Goal: Information Seeking & Learning: Find specific page/section

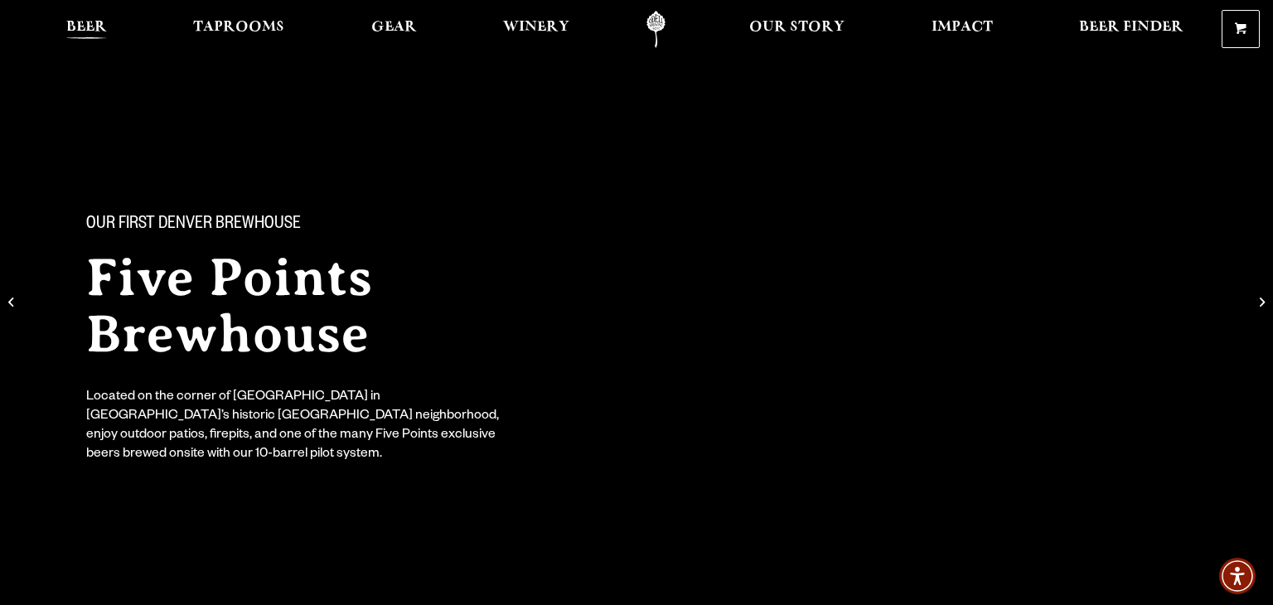
click at [90, 19] on link "Beer" at bounding box center [87, 29] width 62 height 37
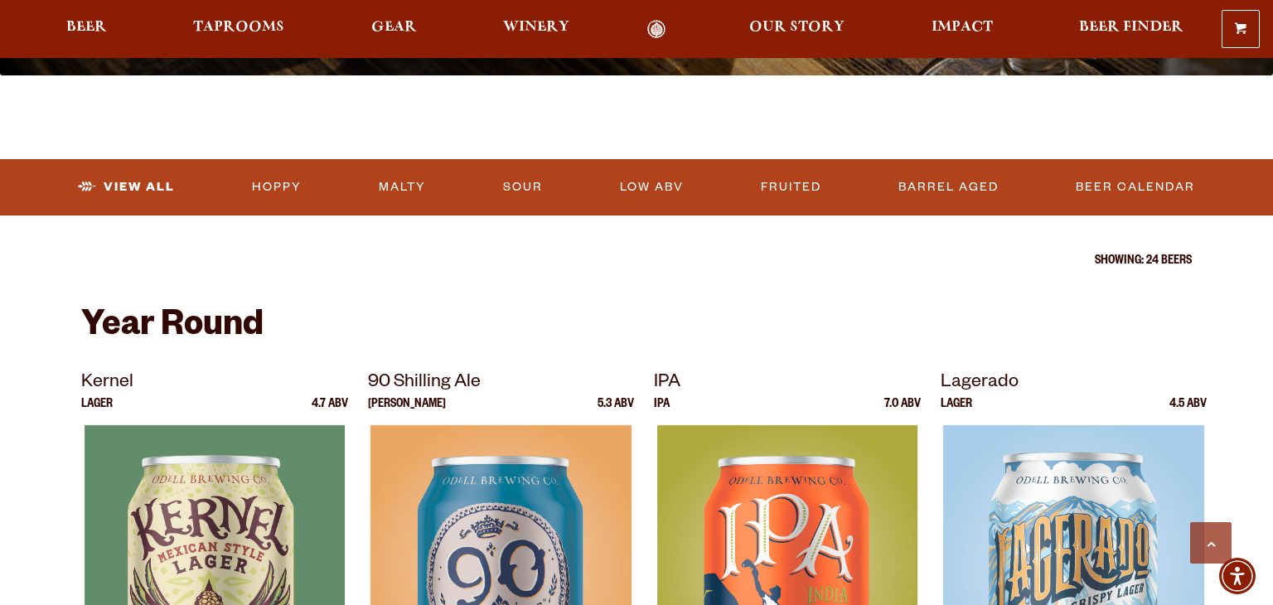
scroll to position [468, 0]
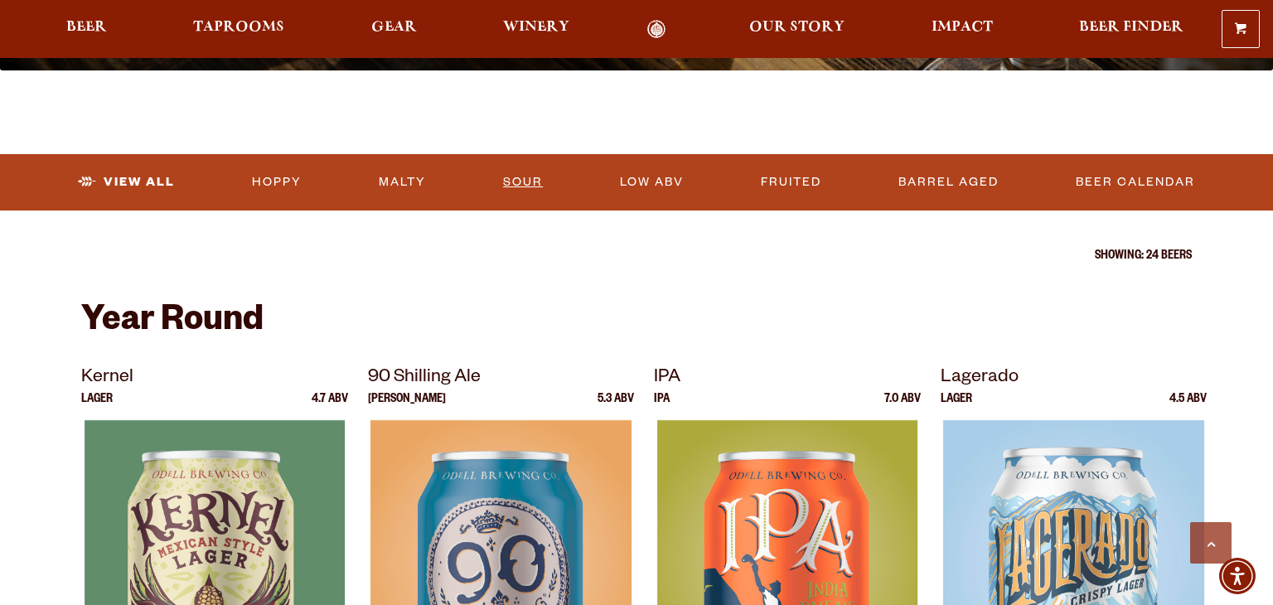
click at [520, 185] on link "Sour" at bounding box center [522, 182] width 53 height 38
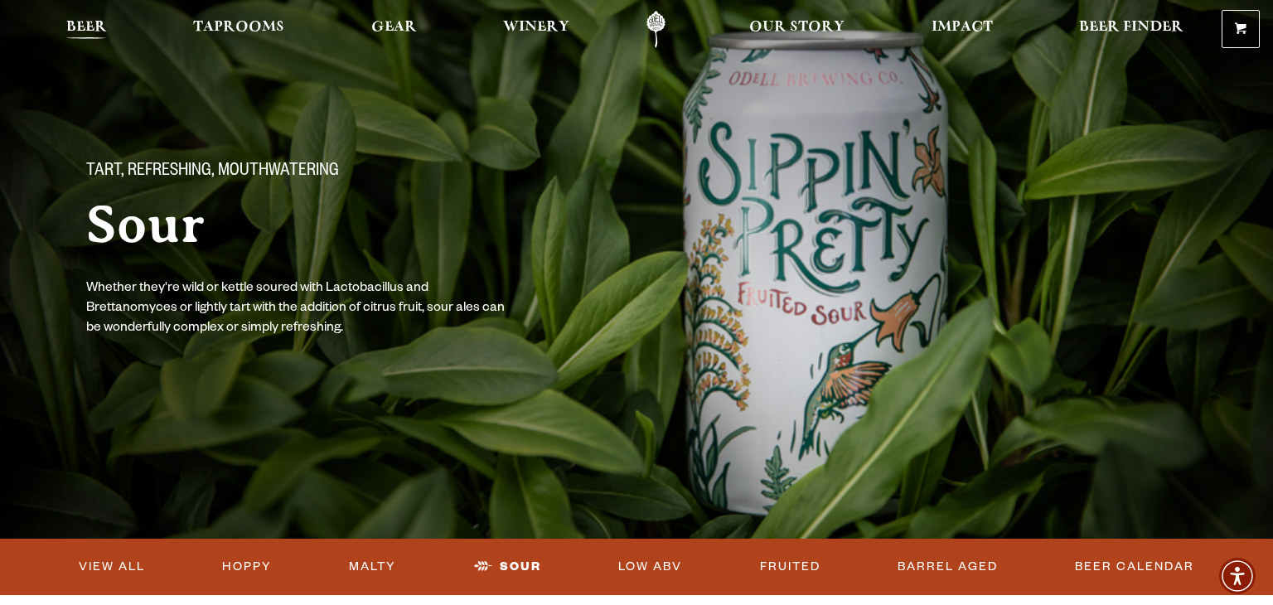
click at [84, 33] on span "Beer" at bounding box center [86, 27] width 41 height 13
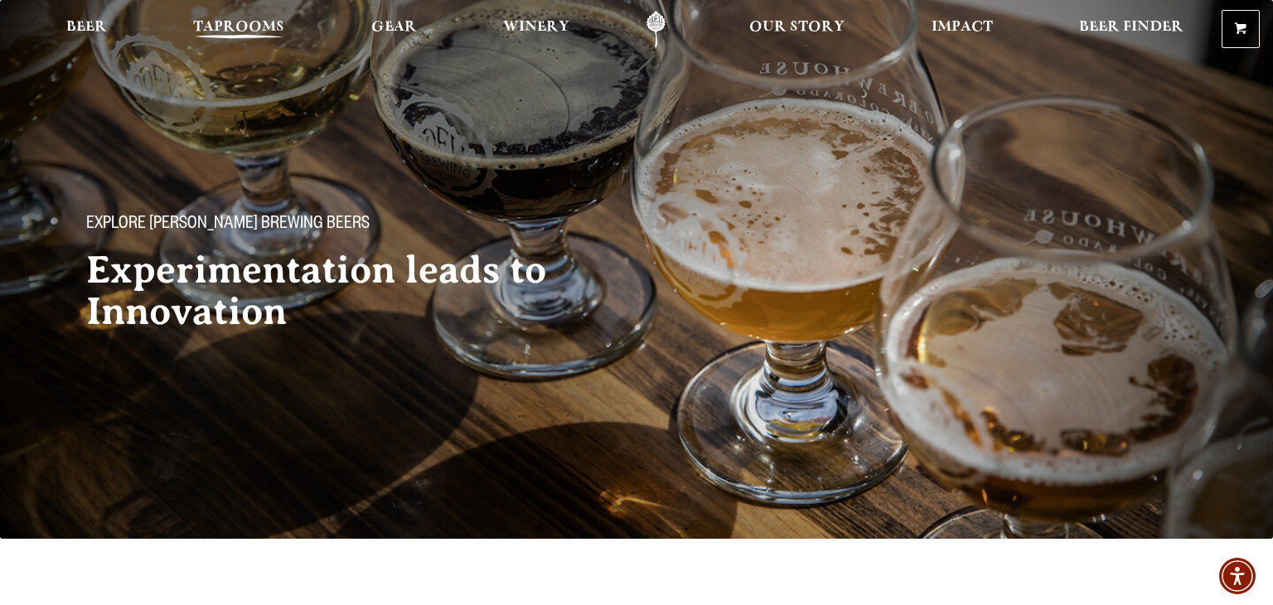
click at [255, 27] on span "Taprooms" at bounding box center [238, 27] width 91 height 13
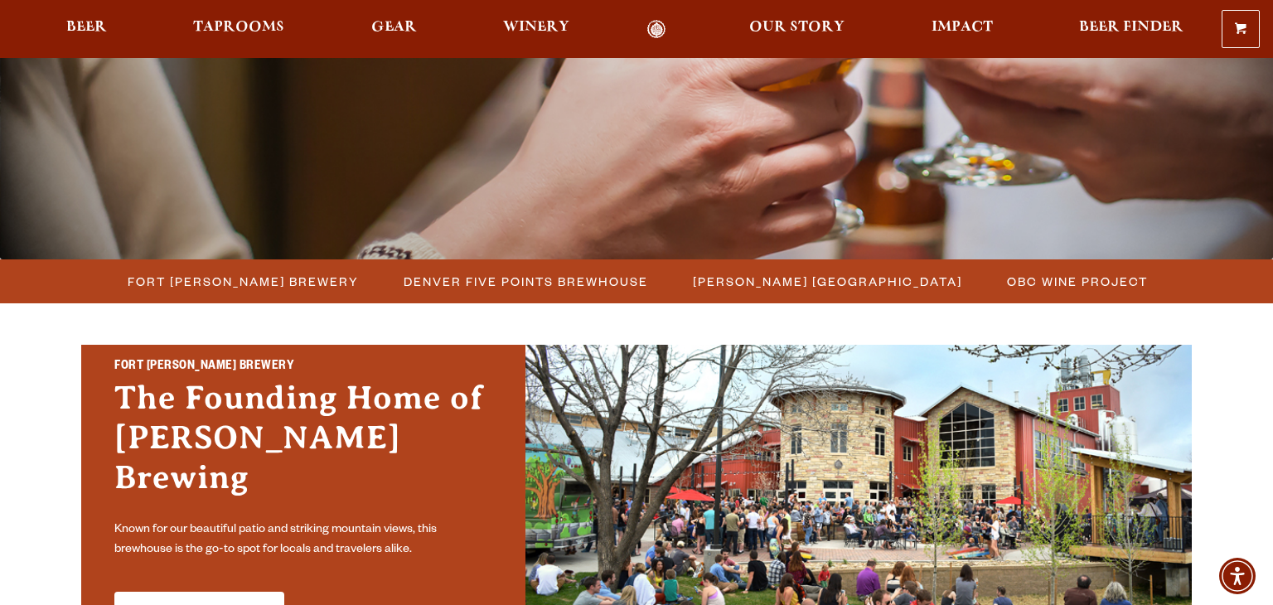
scroll to position [305, 0]
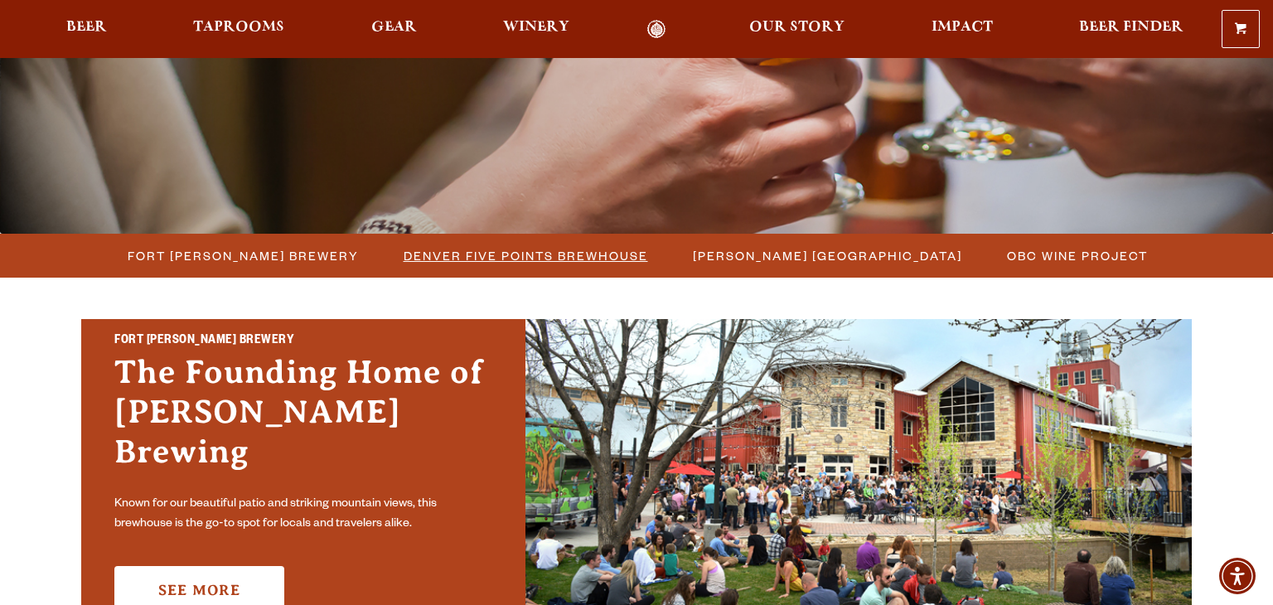
click at [477, 251] on span "Denver Five Points Brewhouse" at bounding box center [526, 256] width 244 height 24
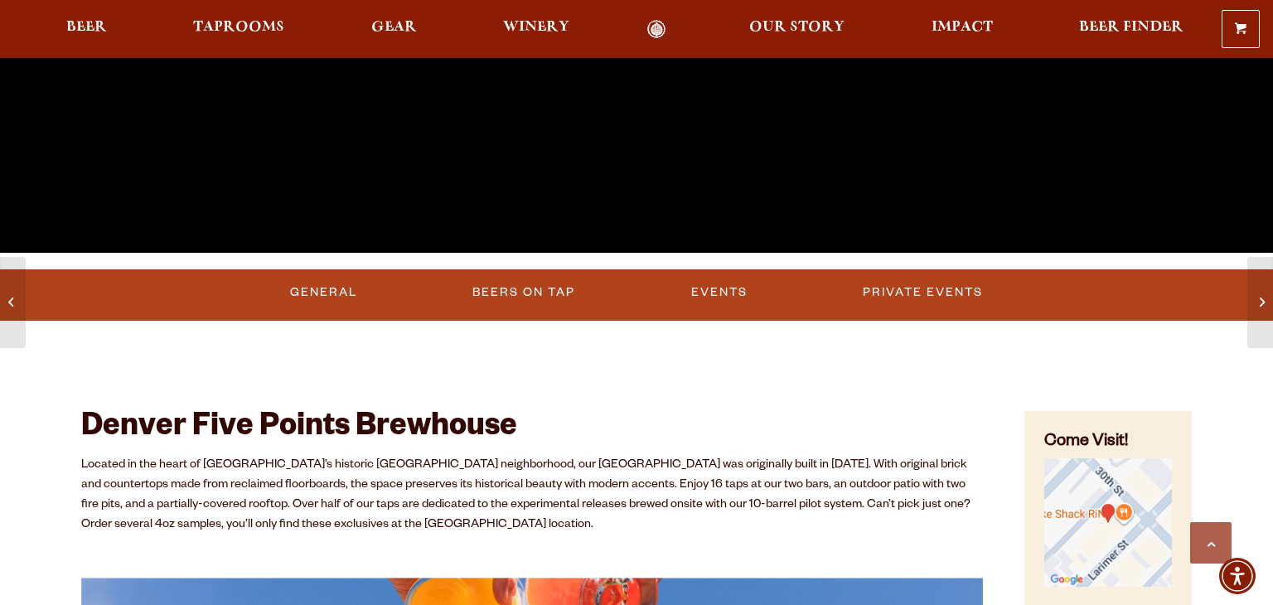
scroll to position [464, 0]
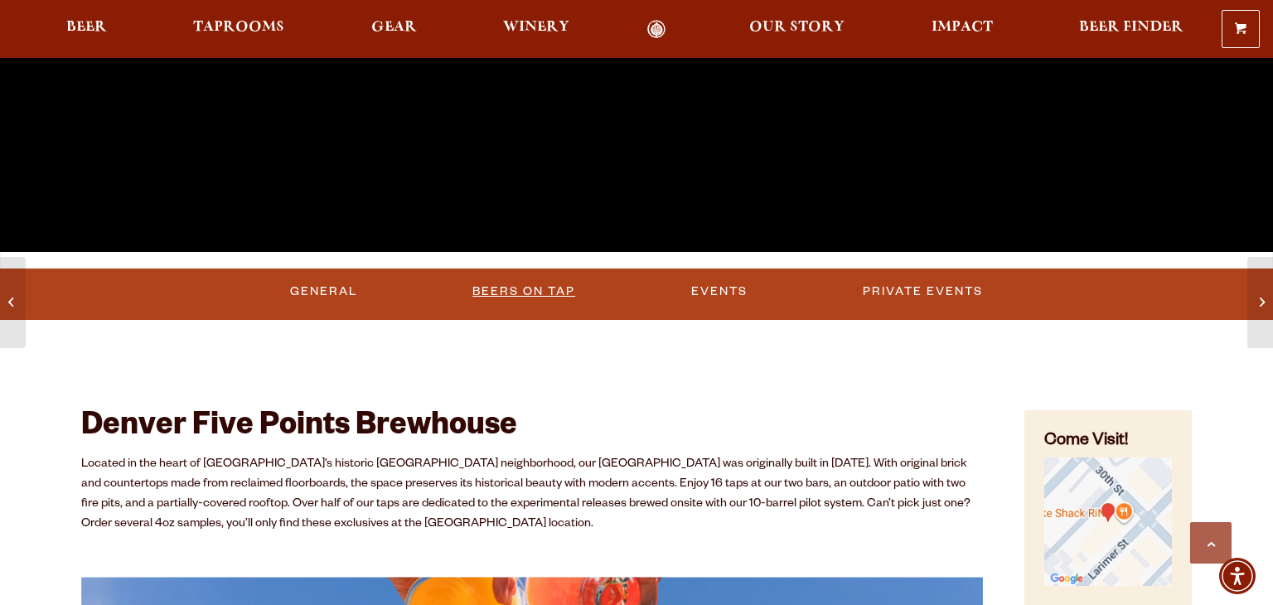
click at [511, 292] on link "Beers on Tap" at bounding box center [524, 292] width 116 height 38
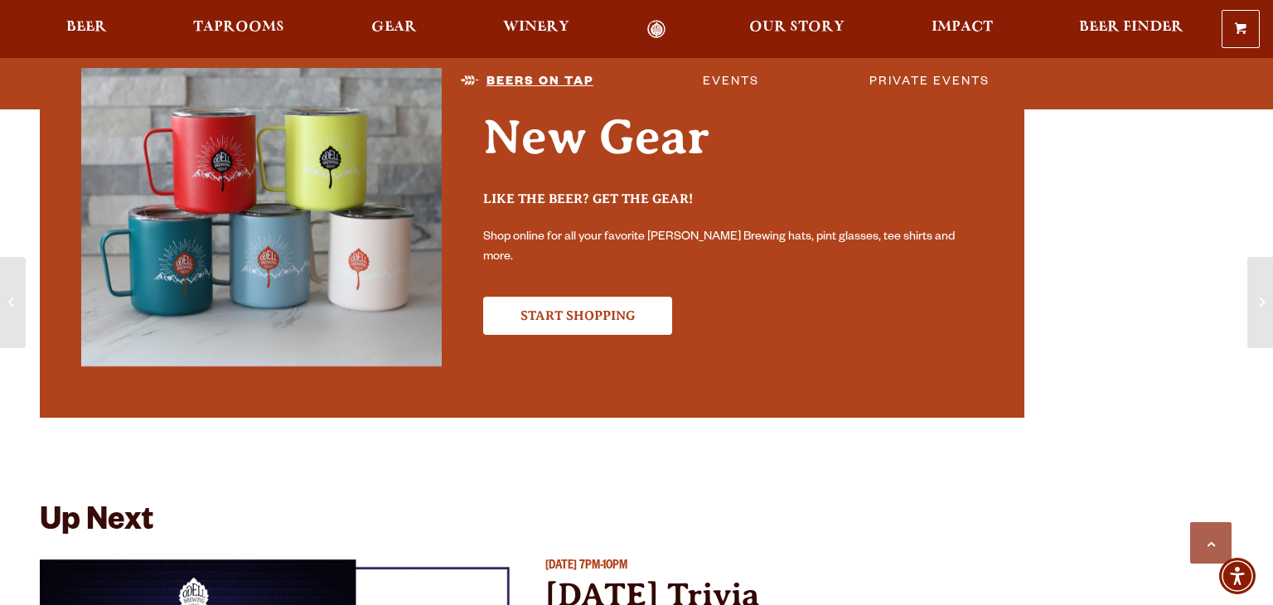
scroll to position [0, 0]
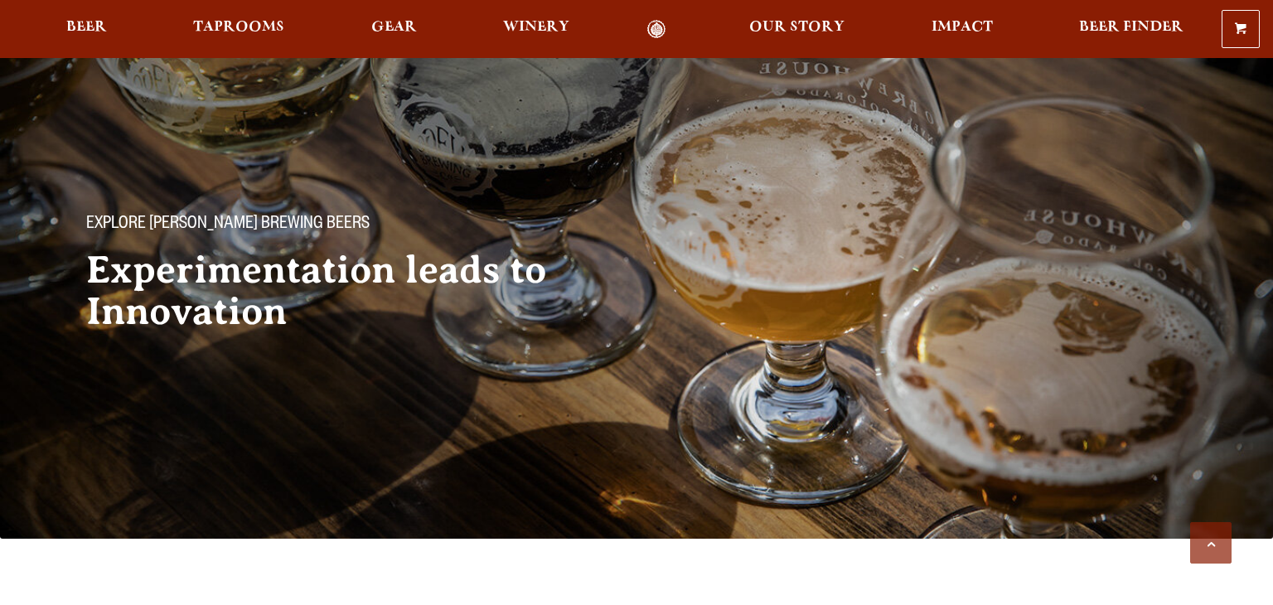
scroll to position [468, 0]
